Goal: Information Seeking & Learning: Learn about a topic

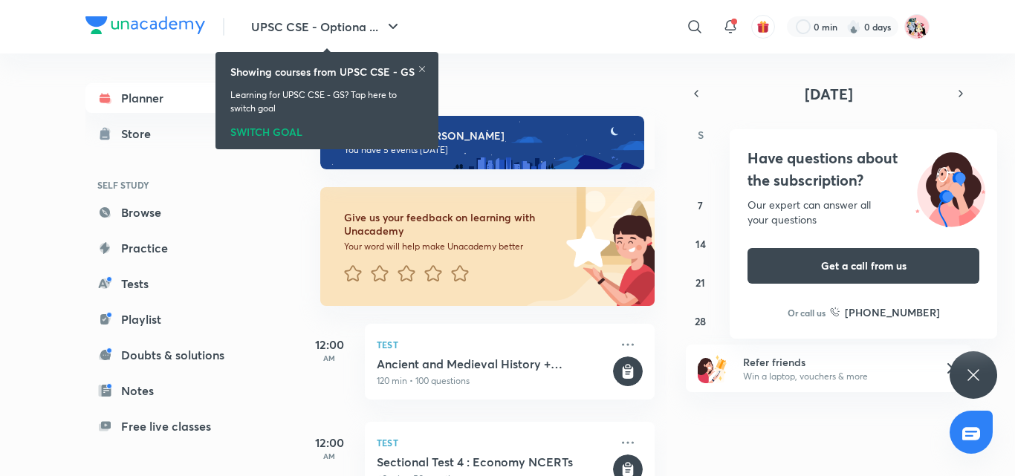
click at [960, 395] on div "Have questions about the subscription? Our expert can answer all your questions…" at bounding box center [973, 375] width 48 height 48
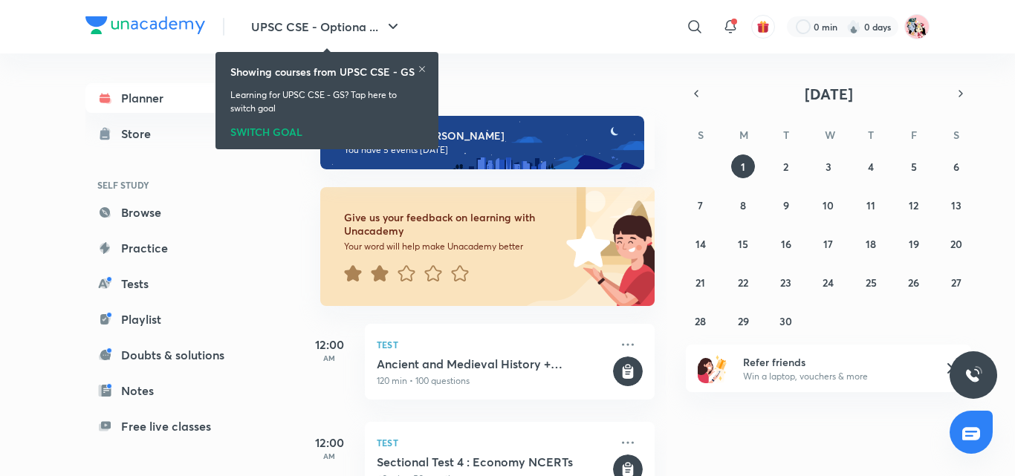
click at [422, 62] on div "Showing courses from UPSC CSE - GS Learning for UPSC CSE - GS? Tap here to swit…" at bounding box center [326, 100] width 211 height 91
click at [422, 65] on icon at bounding box center [421, 69] width 9 height 9
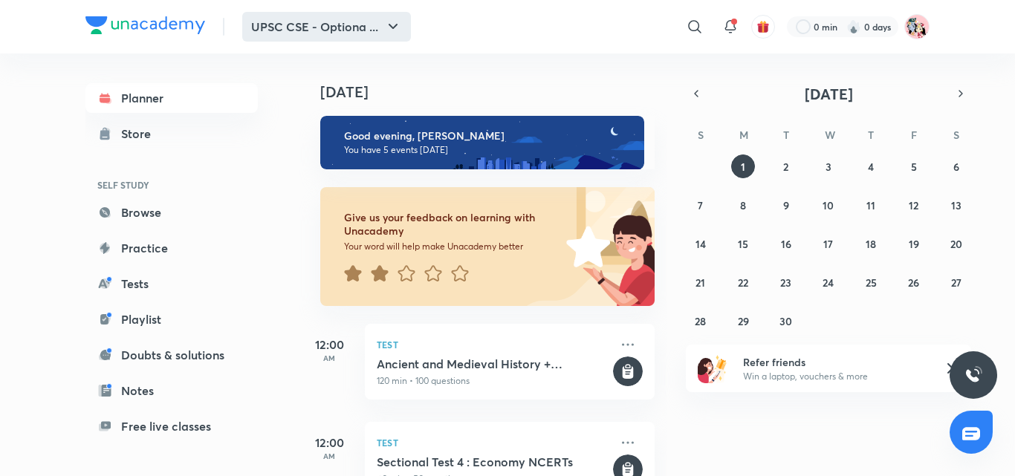
click at [354, 21] on button "UPSC CSE - Optiona ..." at bounding box center [326, 27] width 169 height 30
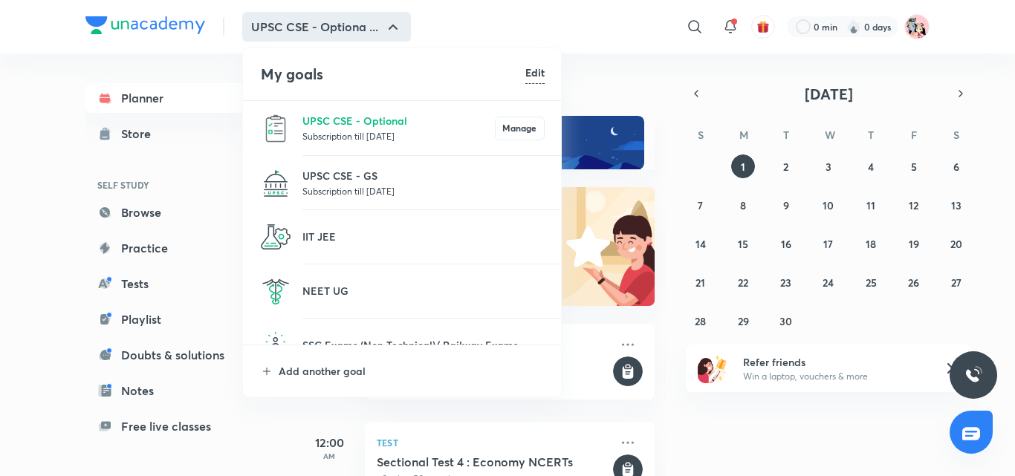
click at [377, 183] on p "Subscription till 25 Mar 2026" at bounding box center [423, 190] width 242 height 15
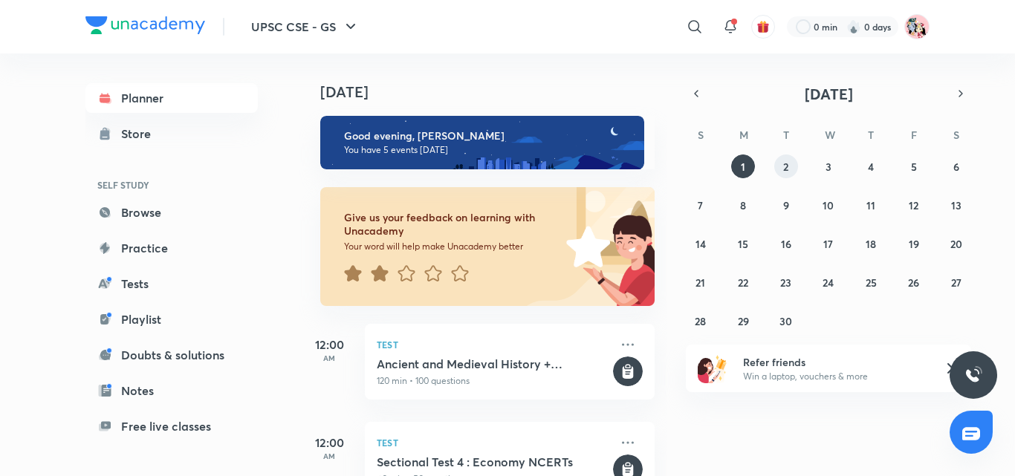
click at [792, 156] on button "2" at bounding box center [786, 167] width 24 height 24
click at [704, 21] on div at bounding box center [695, 27] width 30 height 30
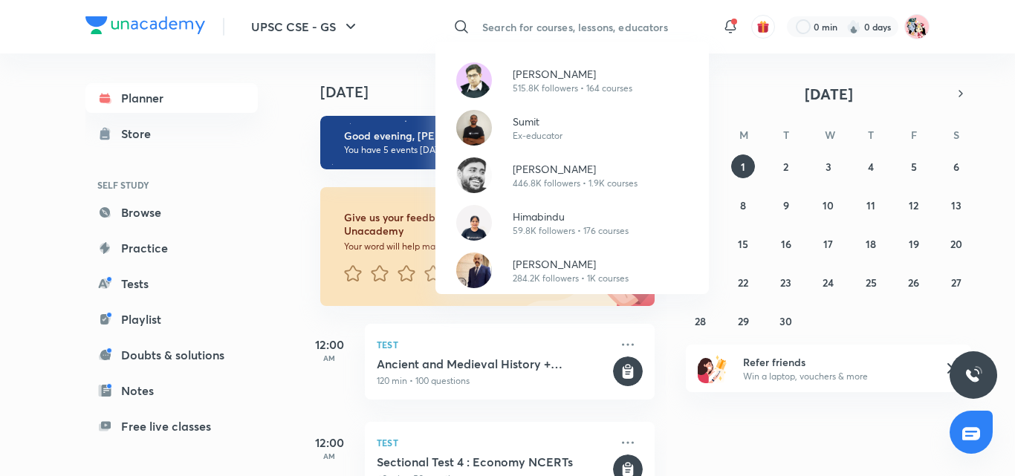
click at [568, 23] on div "[PERSON_NAME] 515.8K followers • 164 courses Sumit Ex-educator [PERSON_NAME] 44…" at bounding box center [507, 238] width 1015 height 476
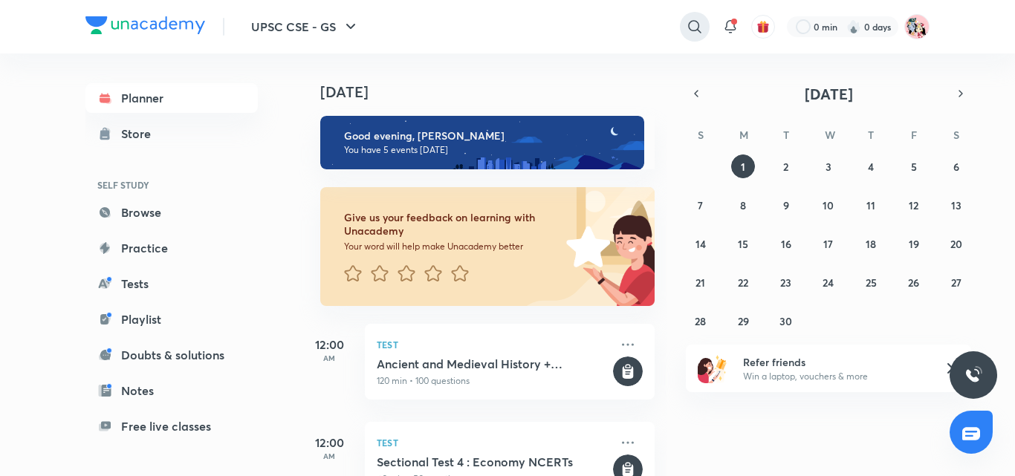
click at [693, 30] on icon at bounding box center [694, 26] width 13 height 13
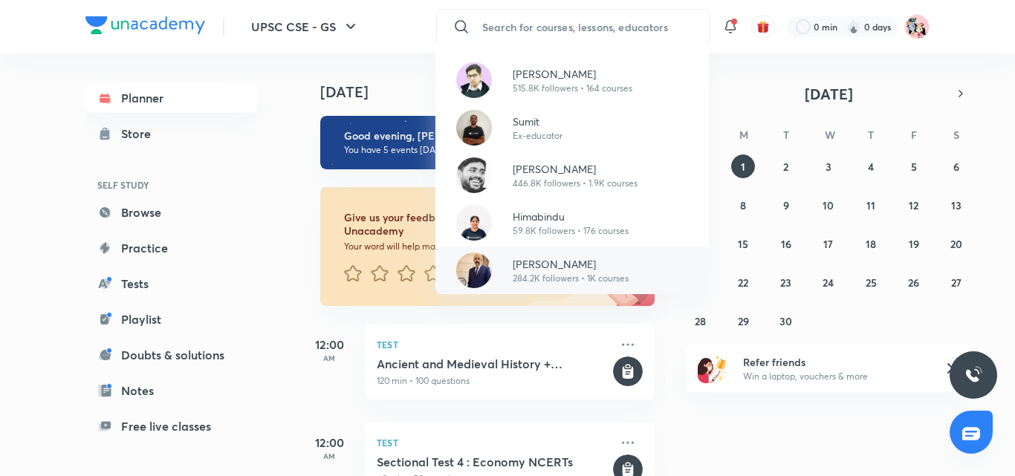
click at [530, 267] on p "[PERSON_NAME]" at bounding box center [571, 264] width 116 height 16
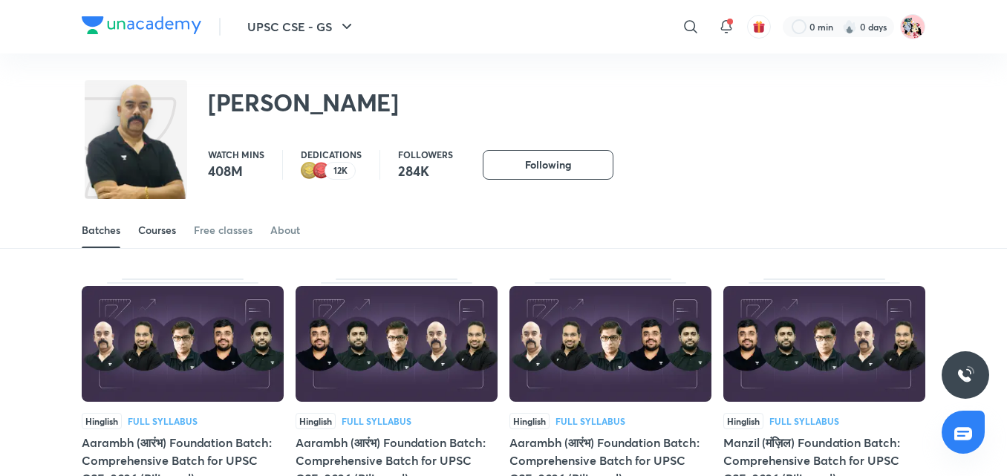
click at [149, 235] on div "Courses" at bounding box center [157, 230] width 38 height 15
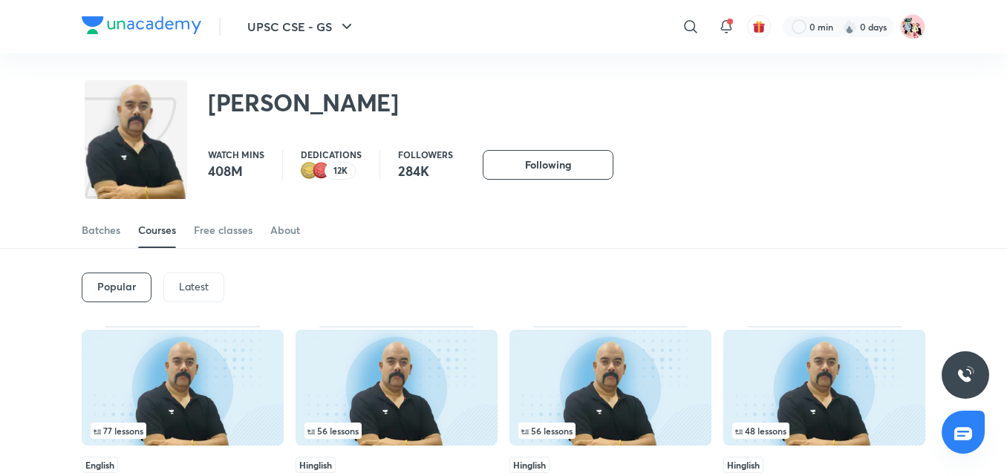
click at [189, 281] on p "Latest" at bounding box center [194, 287] width 30 height 12
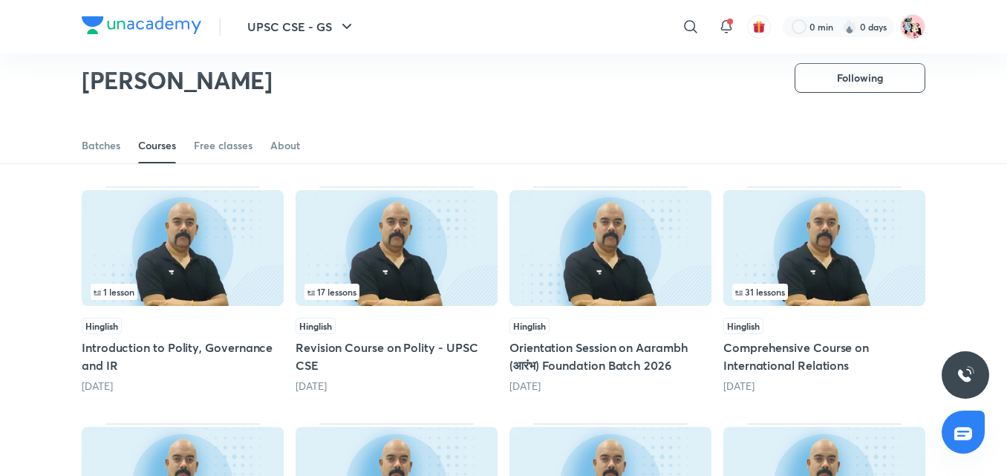
scroll to position [371, 0]
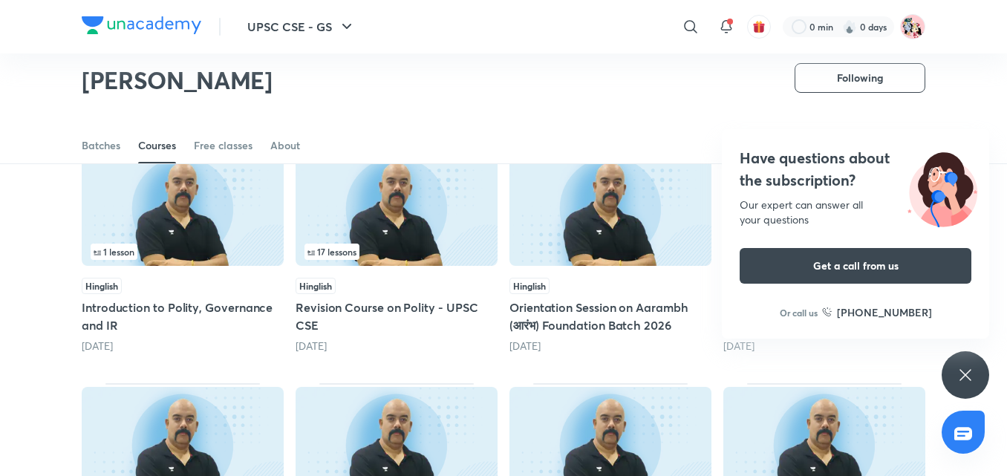
click at [963, 391] on div "Have questions about the subscription? Our expert can answer all your questions…" at bounding box center [966, 375] width 48 height 48
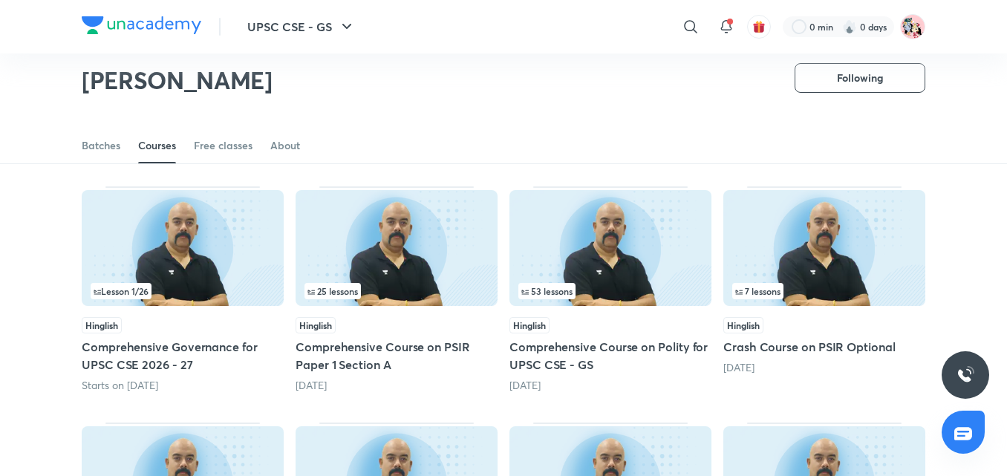
scroll to position [125, 0]
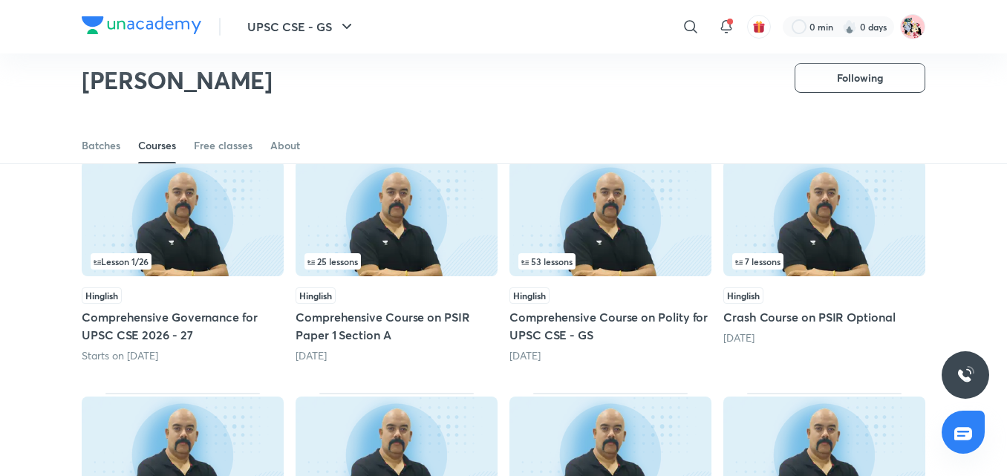
click at [670, 265] on div "53 lessons" at bounding box center [610, 261] width 184 height 16
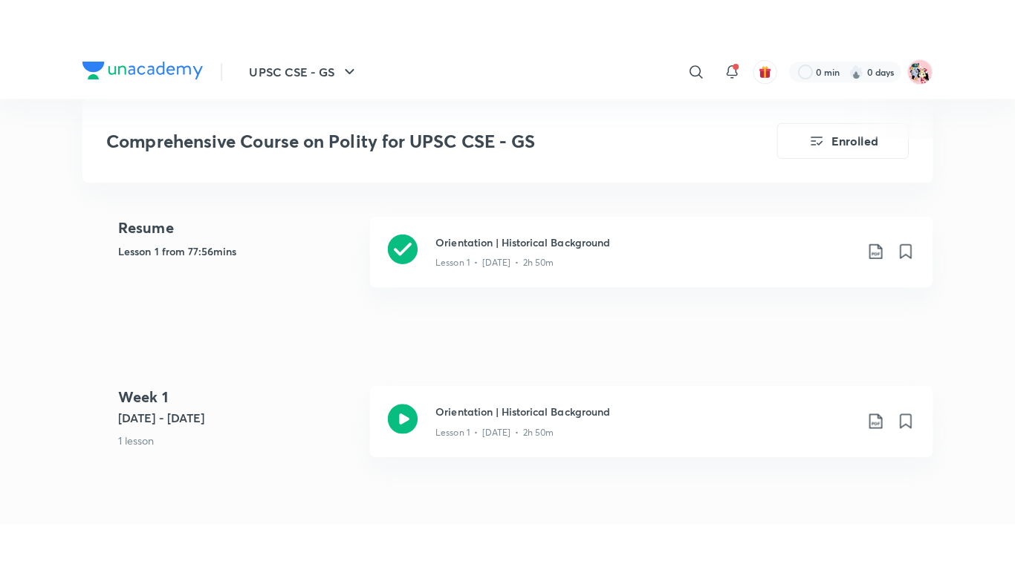
scroll to position [654, 0]
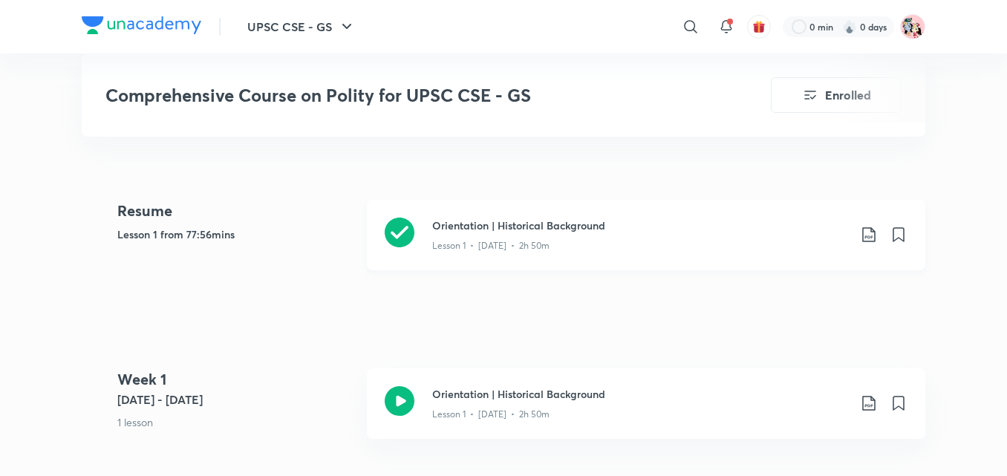
click at [371, 222] on div "Orientation | Historical Background Lesson 1 • [DATE] • 2h 50m" at bounding box center [646, 235] width 559 height 71
